Goal: Task Accomplishment & Management: Use online tool/utility

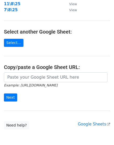
scroll to position [97, 0]
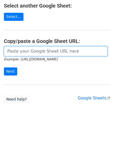
drag, startPoint x: 34, startPoint y: 47, endPoint x: 34, endPoint y: 53, distance: 6.2
click at [34, 47] on input "url" at bounding box center [55, 51] width 103 height 10
paste input "https://docs.google.com/spreadsheets/d/12yFgyRtCfiBAd4mMw8761afo1Qdh1HVUZ1j8wdU…"
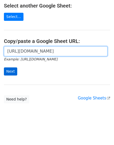
scroll to position [0, 116]
type input "https://docs.google.com/spreadsheets/d/12yFgyRtCfiBAd4mMw8761afo1Qdh1HVUZ1j8wdU…"
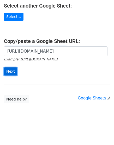
scroll to position [0, 0]
click at [13, 69] on input "Next" at bounding box center [10, 71] width 13 height 8
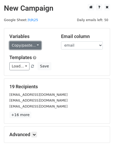
click at [19, 46] on link "Copy/paste..." at bounding box center [25, 45] width 32 height 8
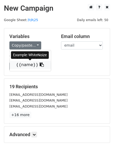
click at [28, 65] on link "{{name}}" at bounding box center [30, 65] width 41 height 8
